Goal: Task Accomplishment & Management: Manage account settings

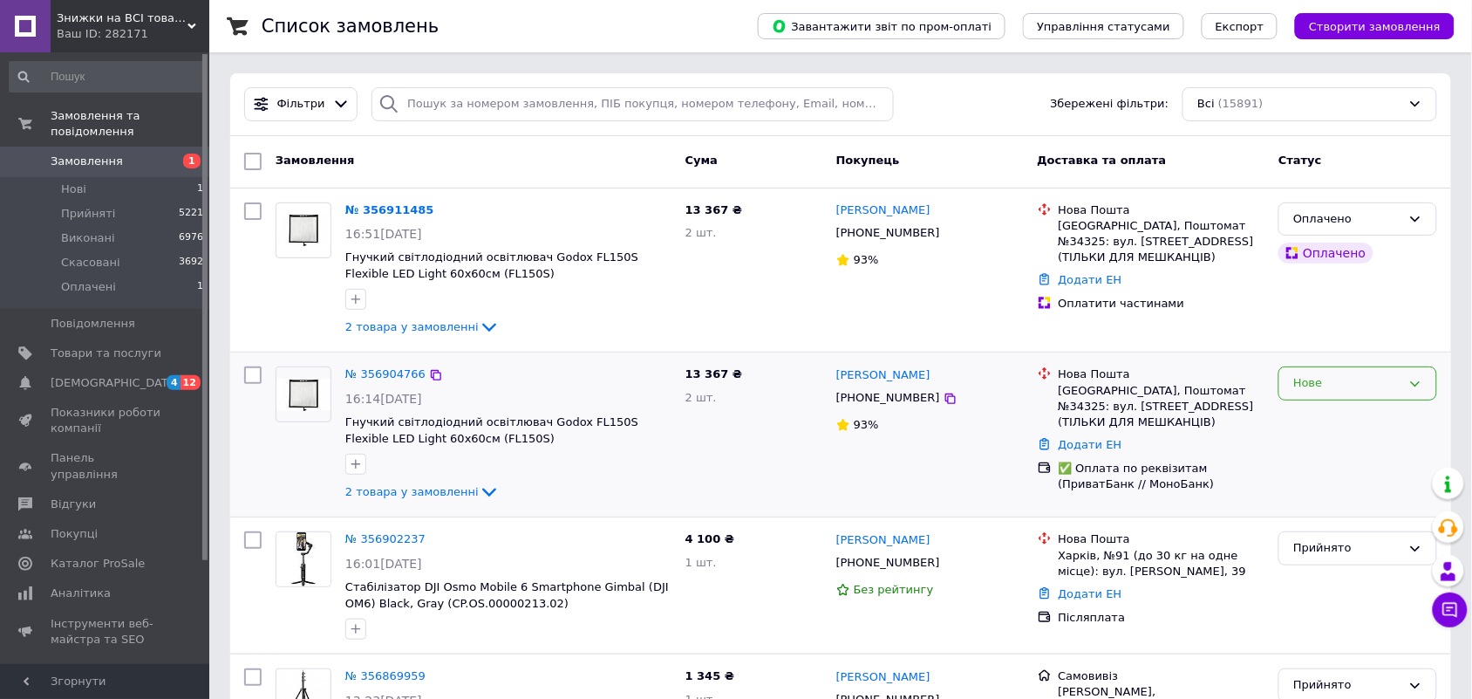
click at [1308, 372] on div "Нове" at bounding box center [1358, 383] width 159 height 34
click at [1328, 480] on li "Скасовано" at bounding box center [1358, 484] width 157 height 32
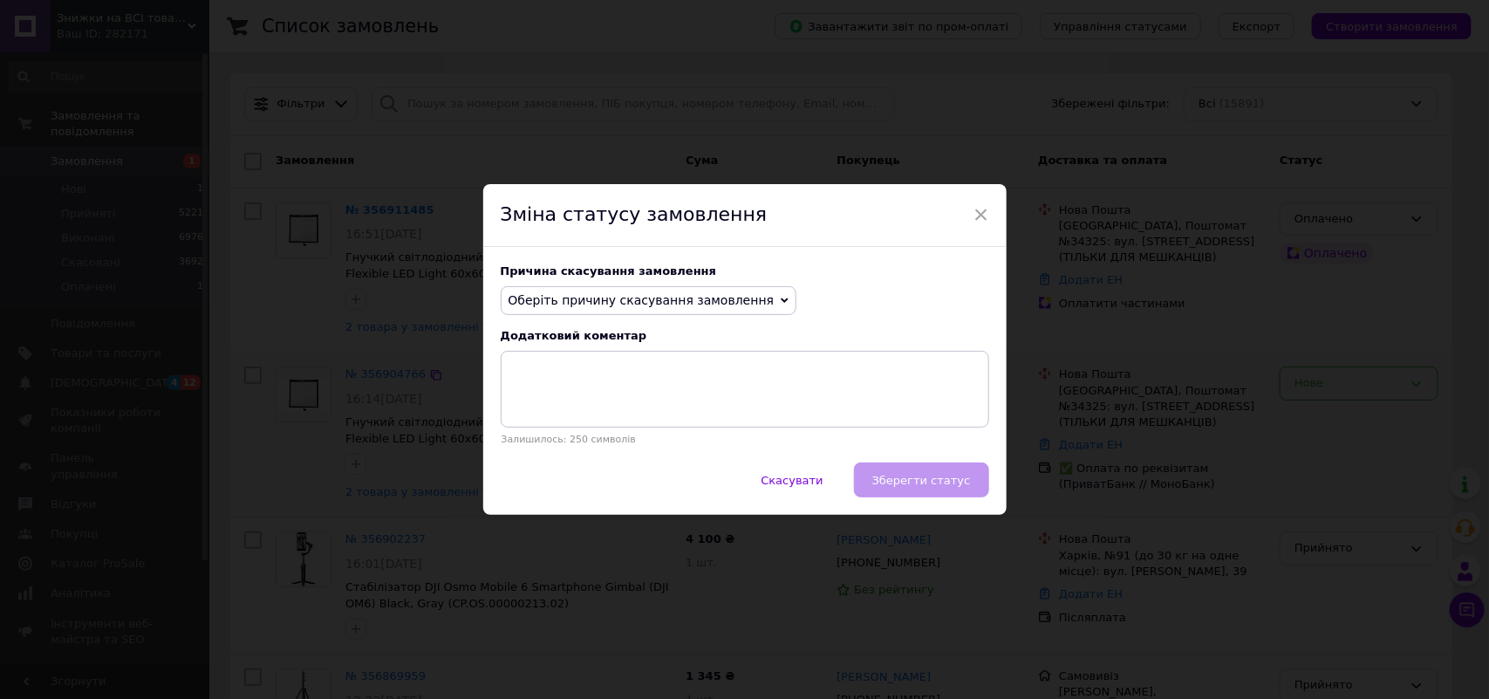
click at [615, 293] on span "Оберіть причину скасування замовлення" at bounding box center [642, 300] width 266 height 14
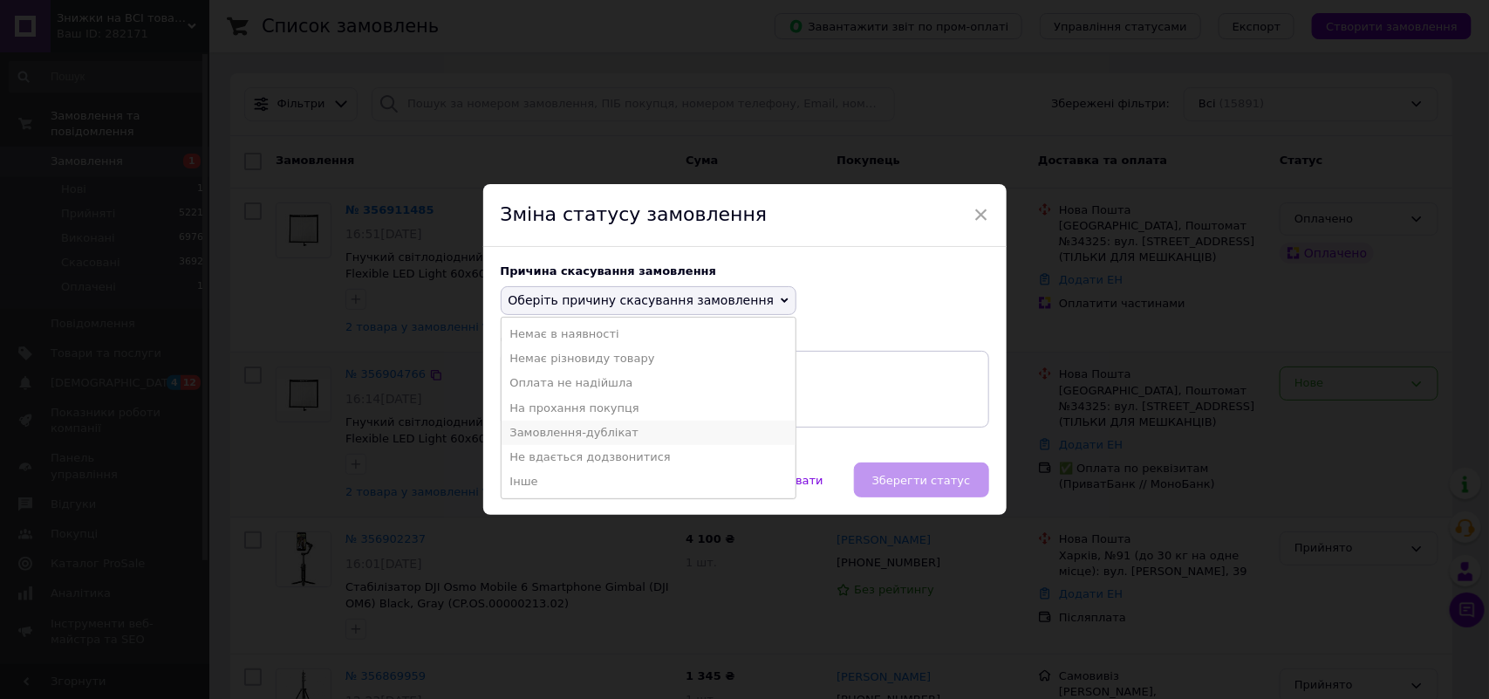
click at [582, 428] on li "Замовлення-дублікат" at bounding box center [649, 432] width 295 height 24
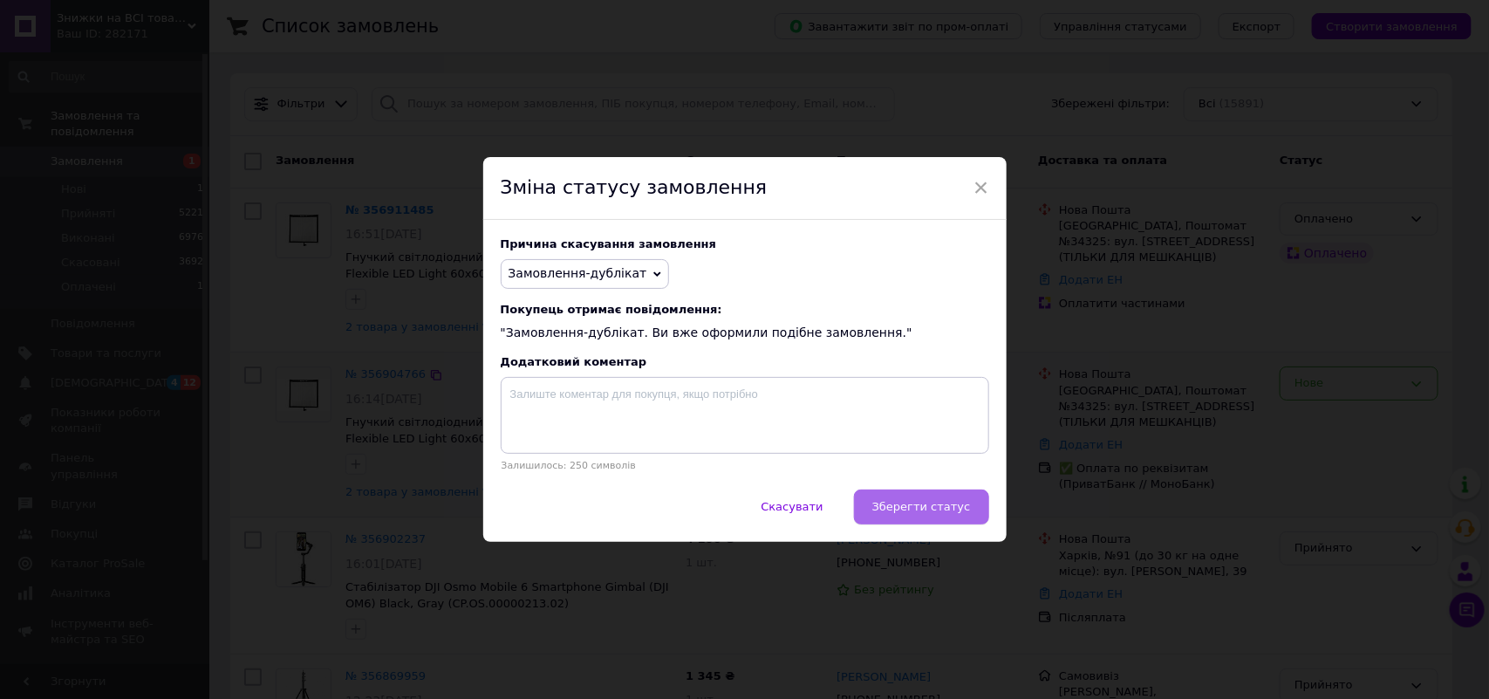
click at [936, 499] on button "Зберегти статус" at bounding box center [921, 506] width 135 height 35
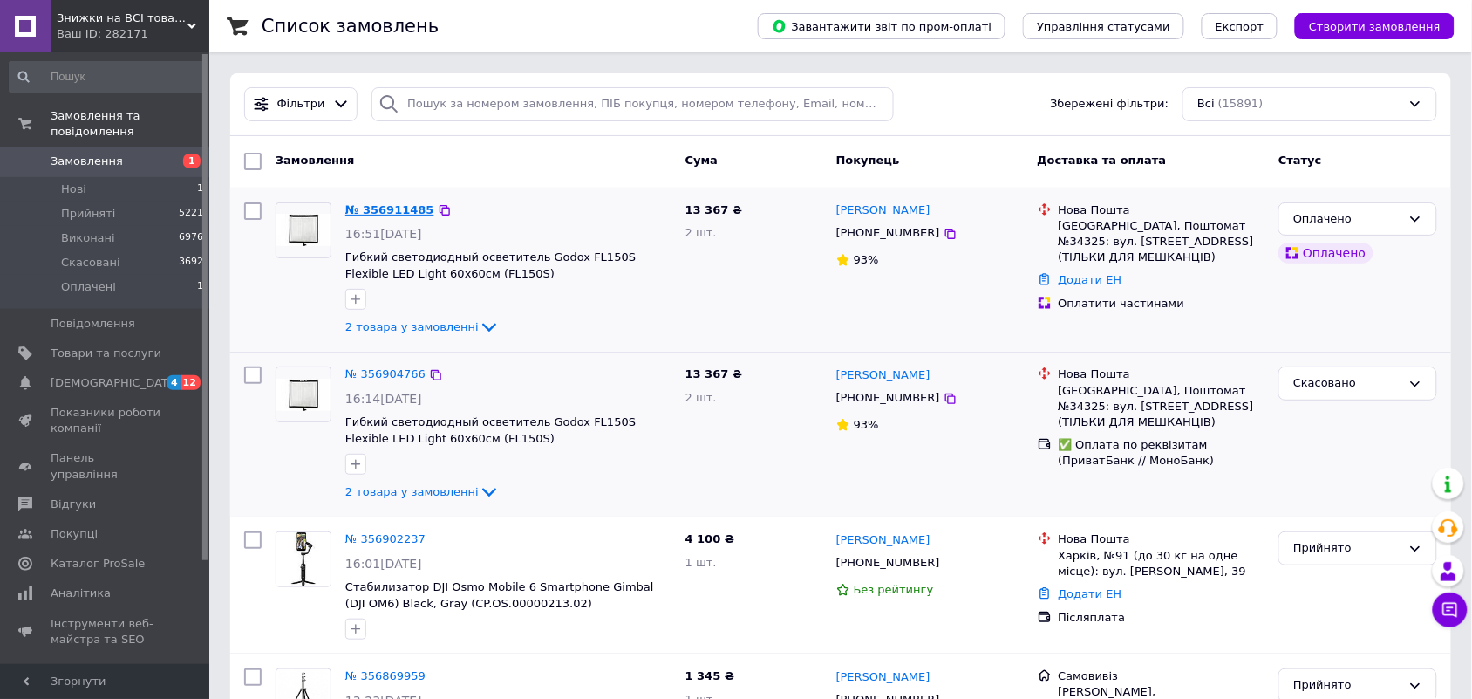
click at [368, 203] on link "№ 356911485" at bounding box center [389, 209] width 89 height 13
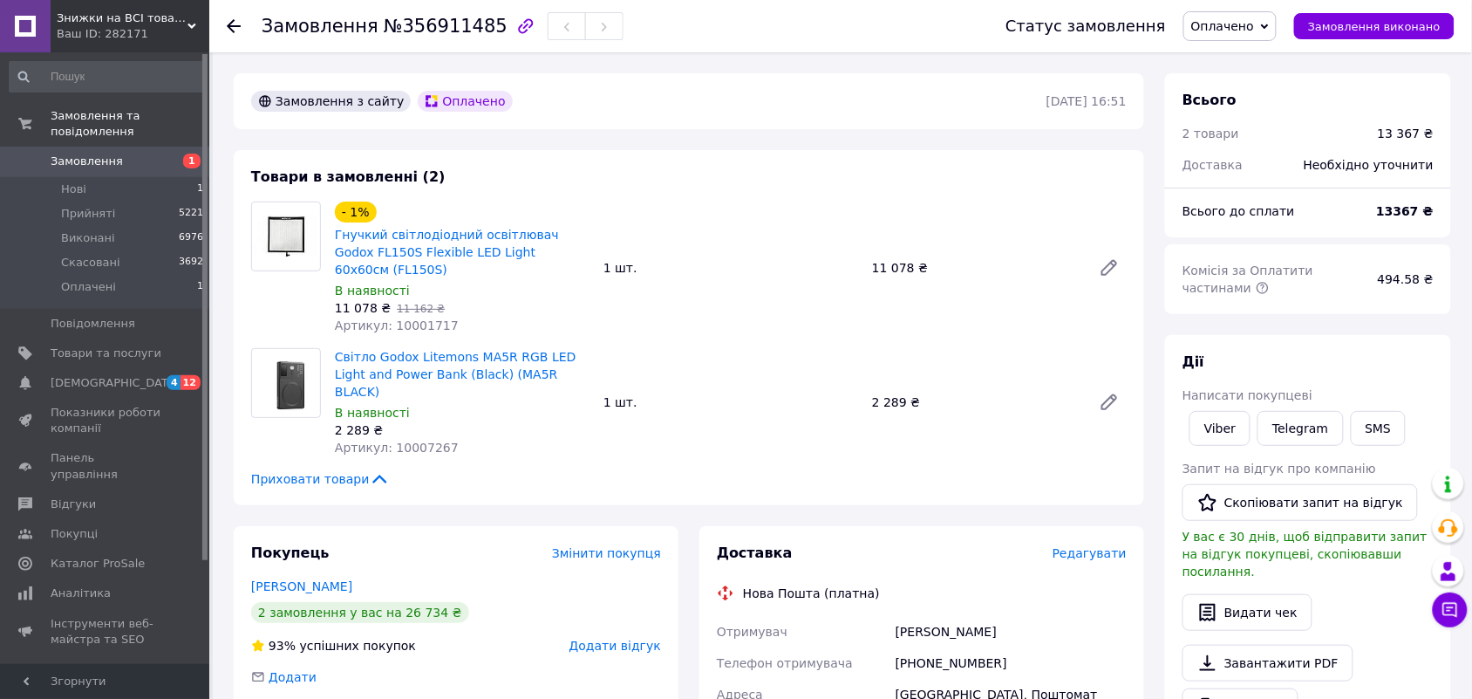
scroll to position [363, 0]
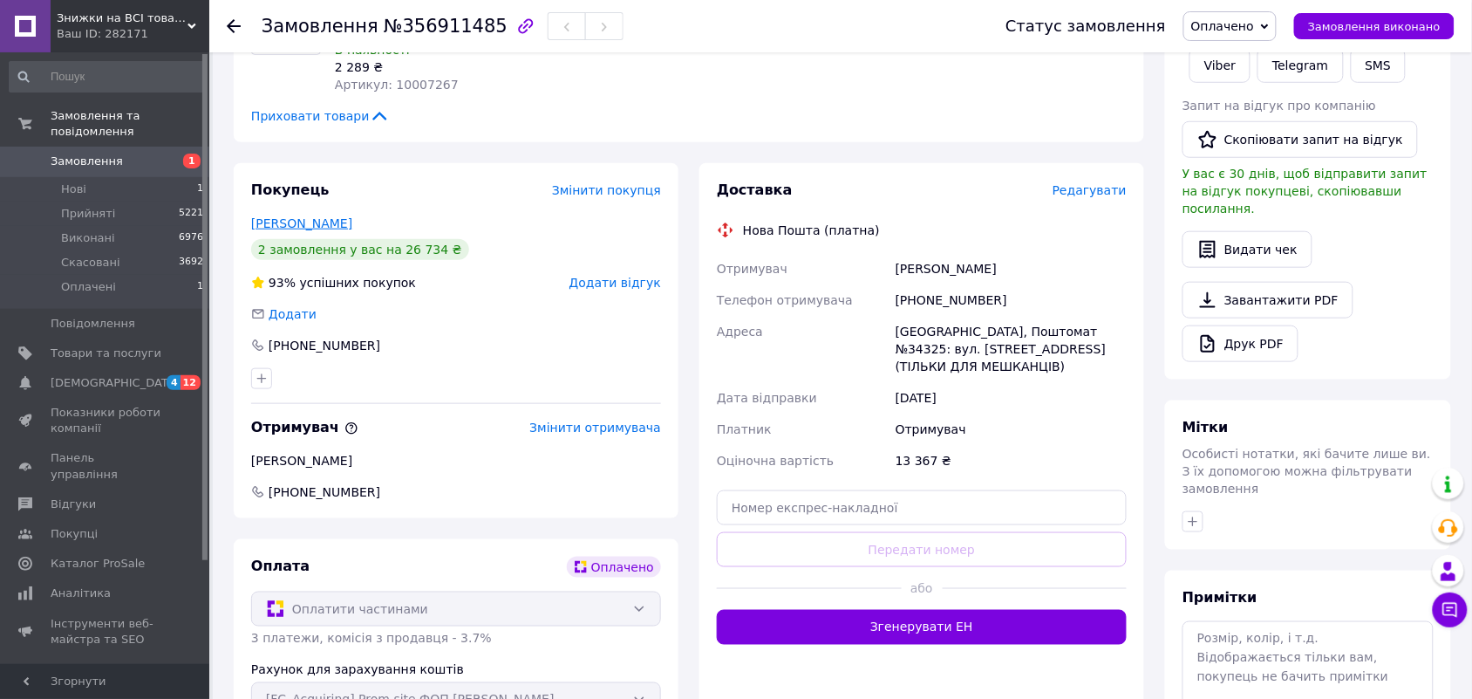
click at [294, 216] on link "[PERSON_NAME]" at bounding box center [301, 223] width 101 height 14
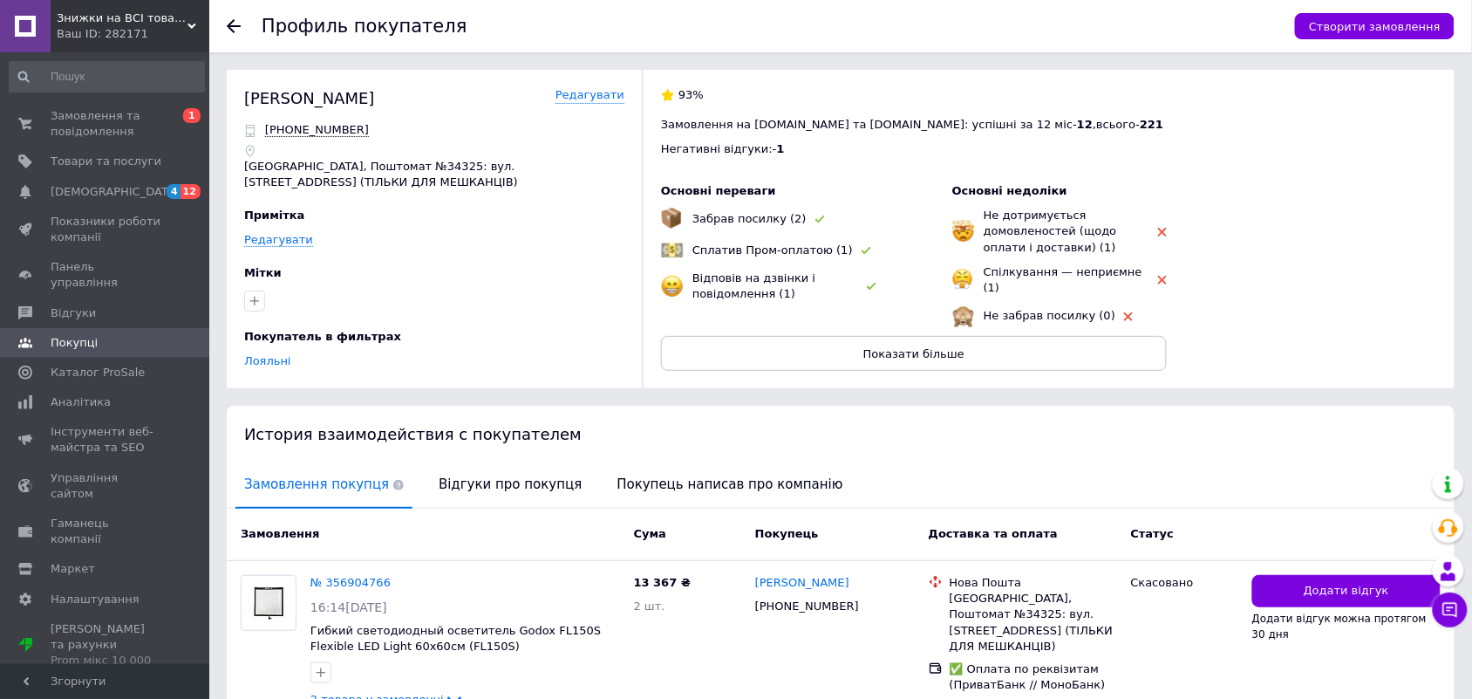
drag, startPoint x: 306, startPoint y: 97, endPoint x: 231, endPoint y: 99, distance: 75.0
click at [231, 99] on div "[PERSON_NAME] [PHONE_NUMBER] Вінниця, Поштомат №34325: вул. Замостянська, 18Ж, …" at bounding box center [841, 229] width 1228 height 318
copy div "[PERSON_NAME]"
drag, startPoint x: 351, startPoint y: 127, endPoint x: 275, endPoint y: 127, distance: 75.9
click at [275, 127] on div "[PHONE_NUMBER]" at bounding box center [434, 130] width 380 height 16
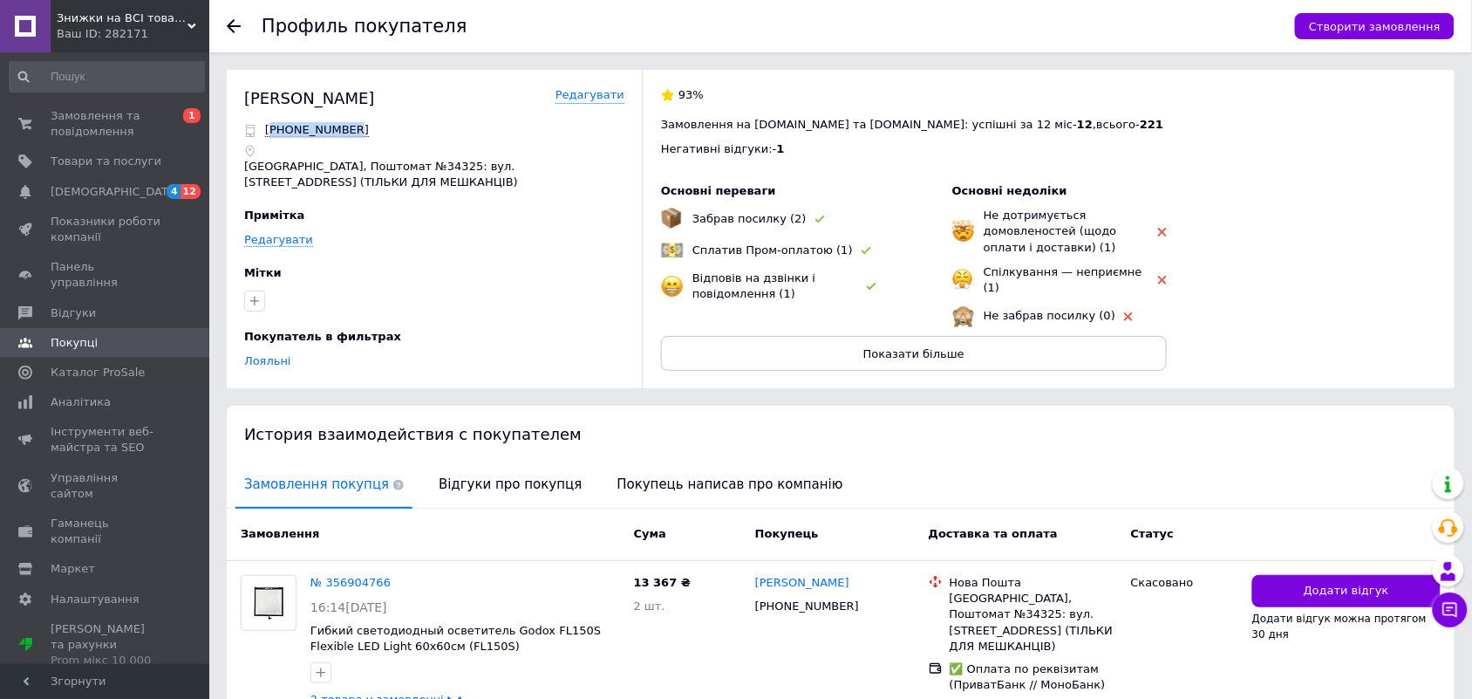
copy span "380676968401"
click at [393, 135] on div "[PHONE_NUMBER]" at bounding box center [434, 130] width 380 height 16
drag, startPoint x: 352, startPoint y: 126, endPoint x: 280, endPoint y: 124, distance: 71.6
click at [280, 124] on div "[PHONE_NUMBER]" at bounding box center [434, 130] width 380 height 16
copy span "80676968401"
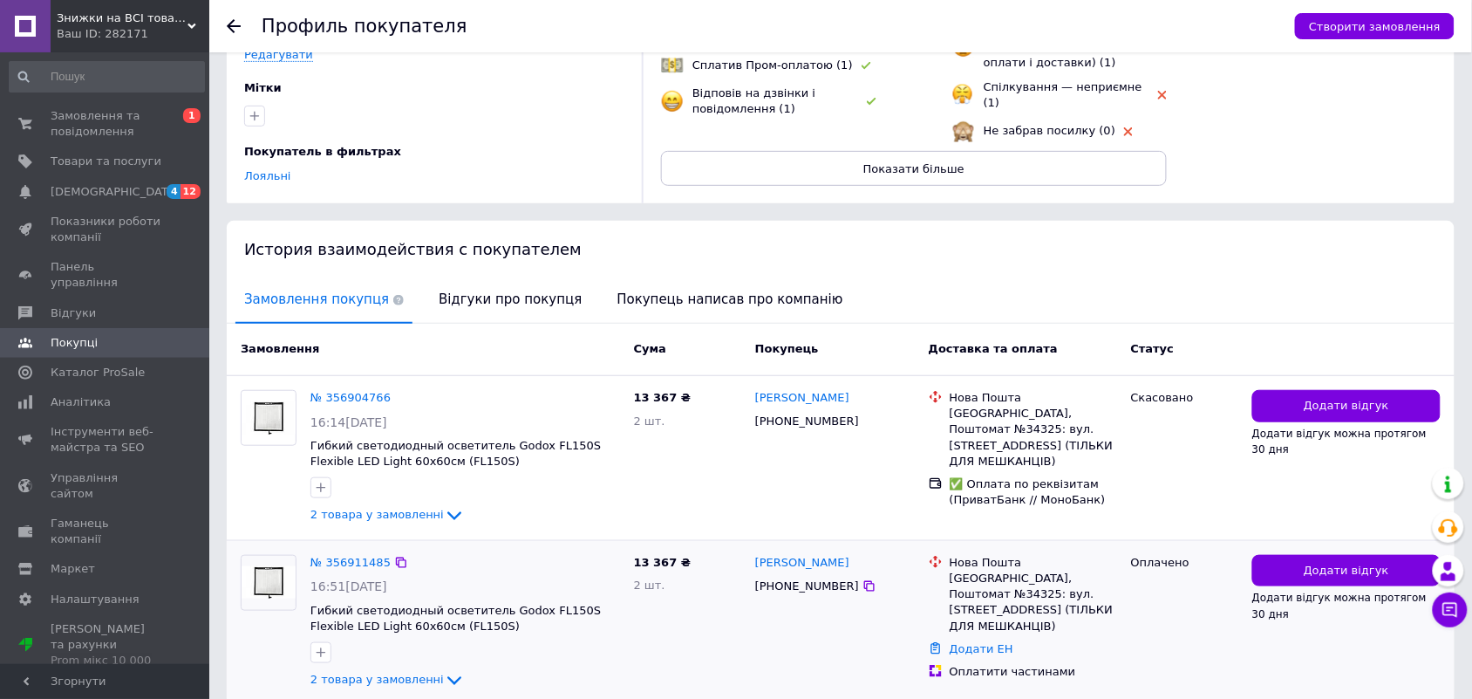
scroll to position [258, 0]
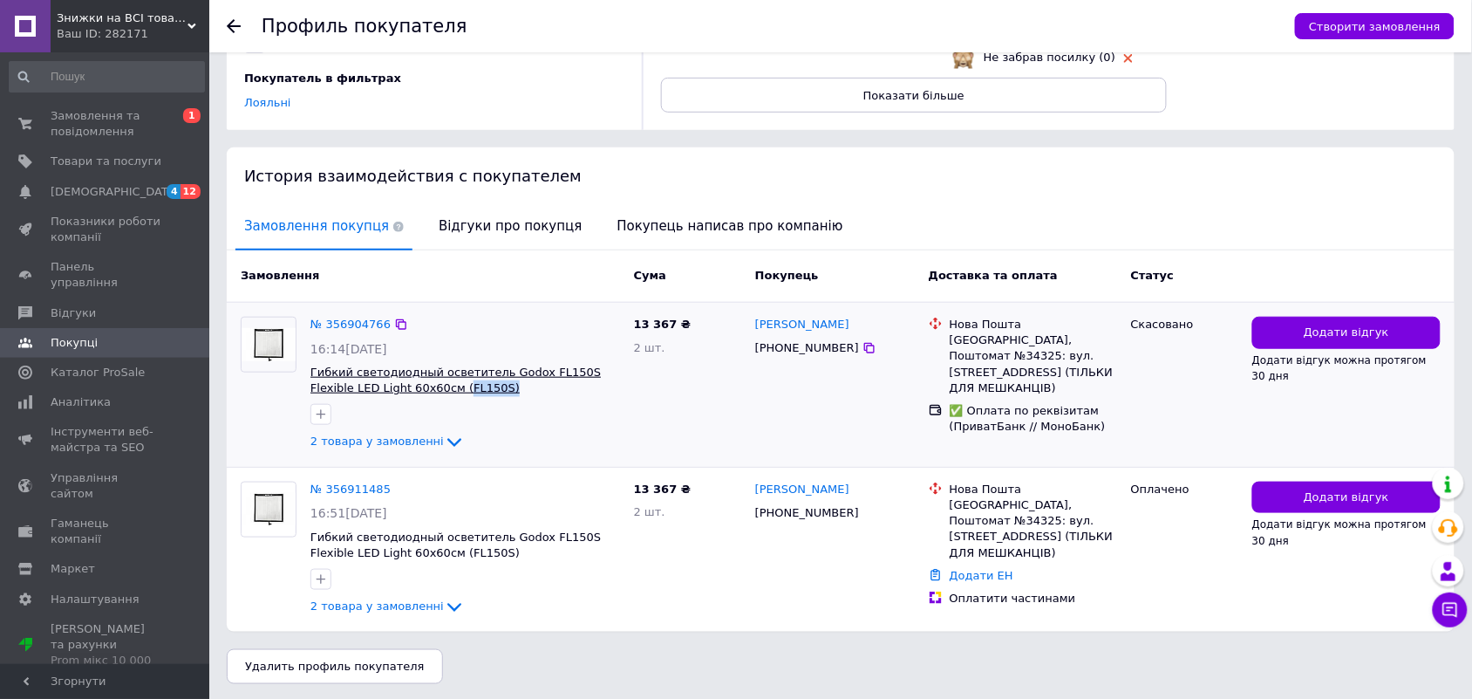
drag, startPoint x: 452, startPoint y: 385, endPoint x: 411, endPoint y: 384, distance: 41.0
click at [411, 384] on span "Гибкий светодиодный осветитель Godox FL150S Flexible LED Light 60х60см (FL150S)" at bounding box center [466, 381] width 310 height 32
copy span "FL150S)"
click at [375, 439] on span "2 товара у замовленні" at bounding box center [377, 441] width 133 height 13
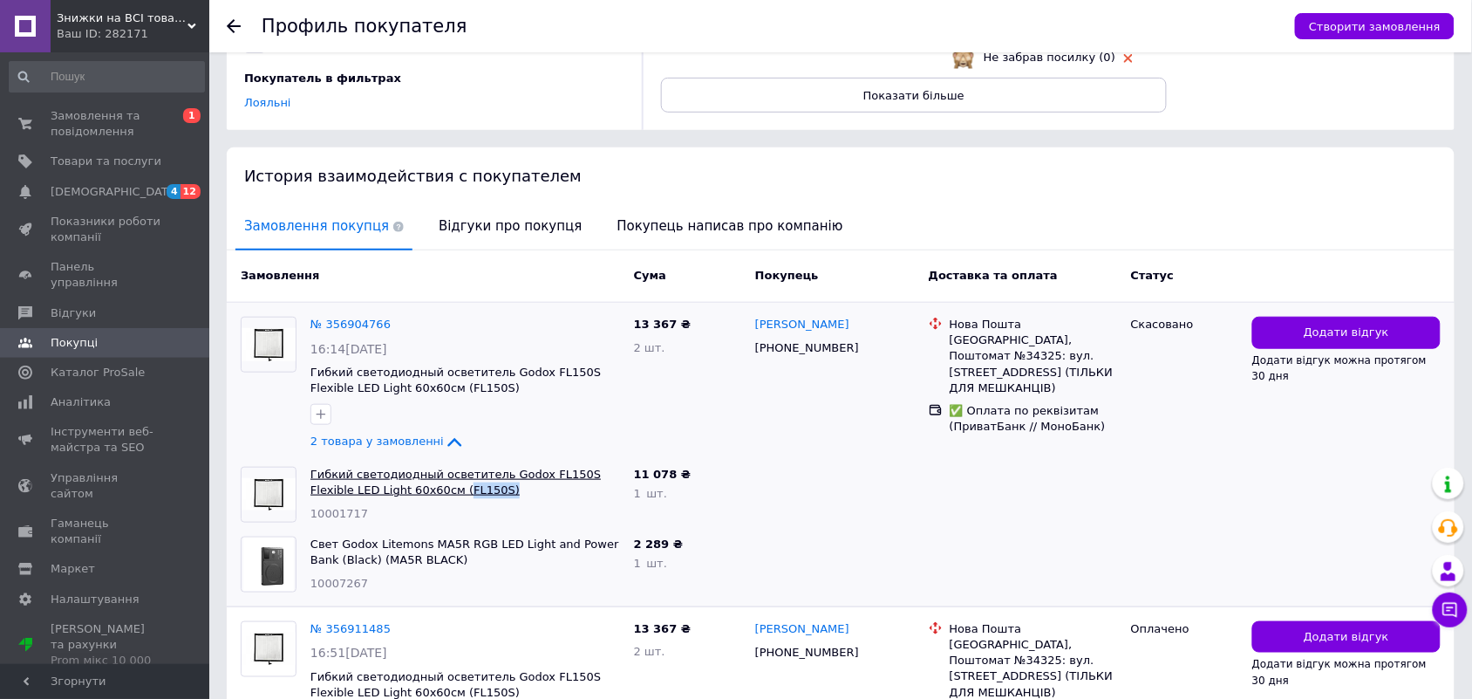
drag, startPoint x: 452, startPoint y: 486, endPoint x: 411, endPoint y: 486, distance: 41.0
click at [411, 486] on span "Гибкий светодиодный осветитель Godox FL150S Flexible LED Light 60х60см (FL150S)" at bounding box center [466, 483] width 310 height 32
copy link "FL150S)"
drag, startPoint x: 426, startPoint y: 555, endPoint x: 349, endPoint y: 551, distance: 76.8
click at [349, 551] on span "Свет Godox Litemons MA5R RGB LED Light and Power Bank (Black) (MA5R BLACK)" at bounding box center [466, 552] width 310 height 32
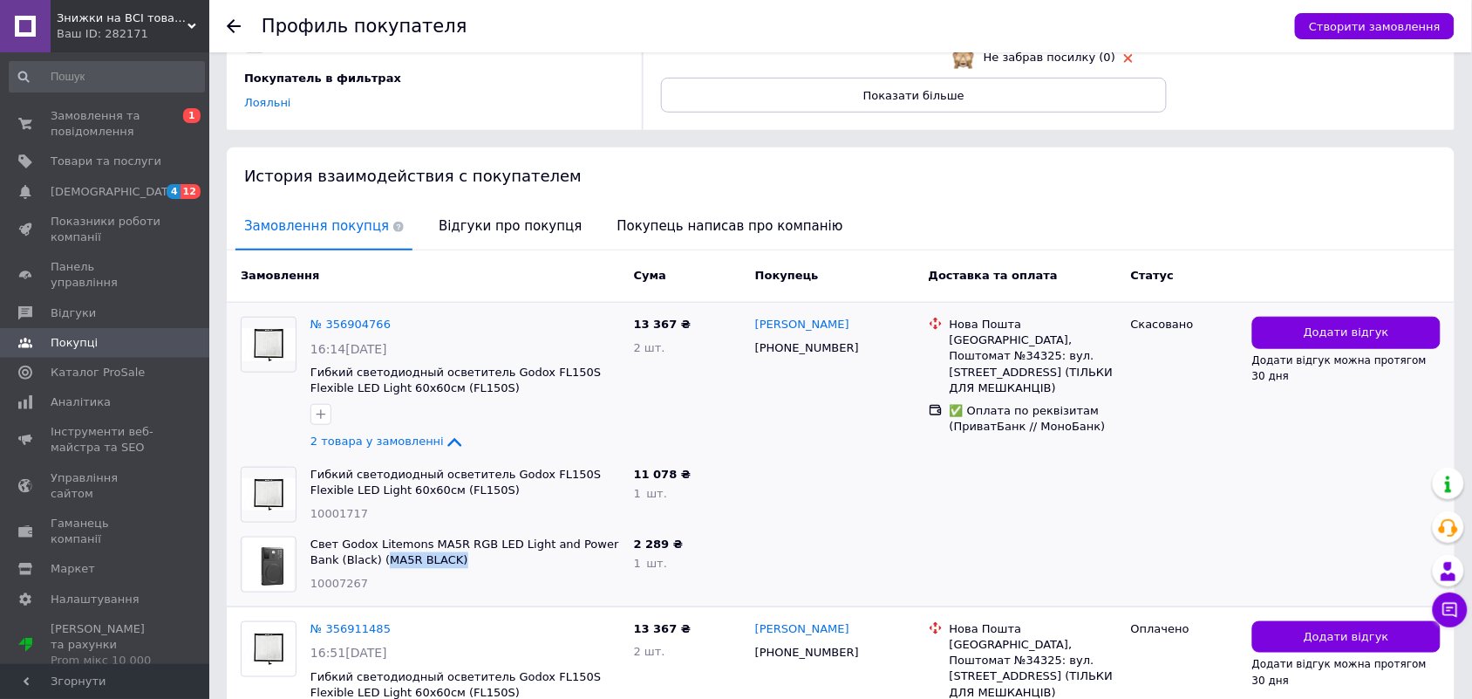
copy link "MA5R BLACK)"
drag, startPoint x: 849, startPoint y: 318, endPoint x: 750, endPoint y: 316, distance: 98.6
click at [750, 316] on div "[PERSON_NAME] [PHONE_NUMBER]" at bounding box center [835, 385] width 174 height 150
copy link "[PERSON_NAME]"
drag, startPoint x: 464, startPoint y: 484, endPoint x: 411, endPoint y: 485, distance: 53.2
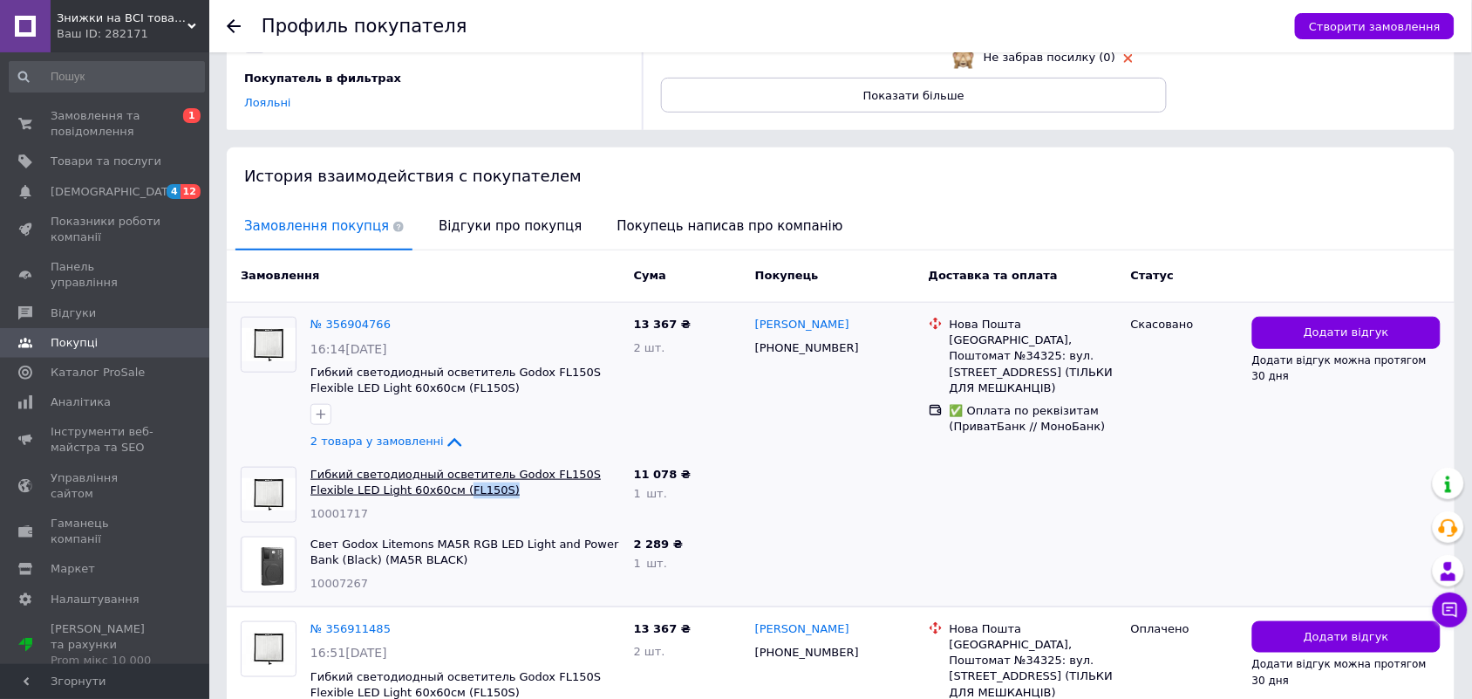
click at [411, 485] on span "Гибкий светодиодный осветитель Godox FL150S Flexible LED Light 60х60см (FL150S)" at bounding box center [466, 483] width 310 height 32
copy link "FL150S)"
drag, startPoint x: 389, startPoint y: 560, endPoint x: 351, endPoint y: 558, distance: 38.4
click at [351, 558] on span "Свет Godox Litemons MA5R RGB LED Light and Power Bank (Black) (MA5R BLACK)" at bounding box center [466, 552] width 310 height 32
copy link "MA5R BLACK)"
